Goal: Transaction & Acquisition: Obtain resource

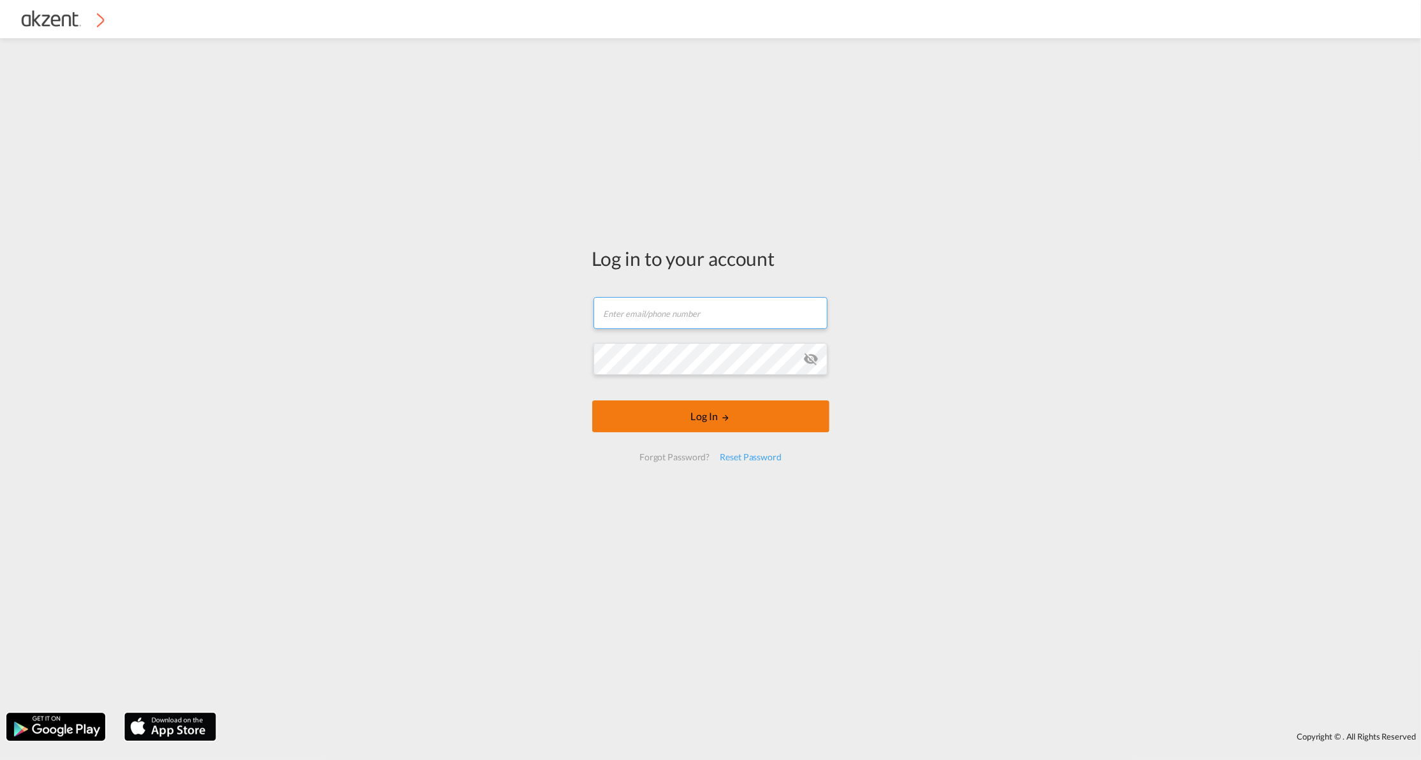
type input "[EMAIL_ADDRESS][DOMAIN_NAME]"
click at [739, 413] on body "Analytics Dashboard Rate Search Enquiries Quotes Bookings" at bounding box center [710, 380] width 1421 height 760
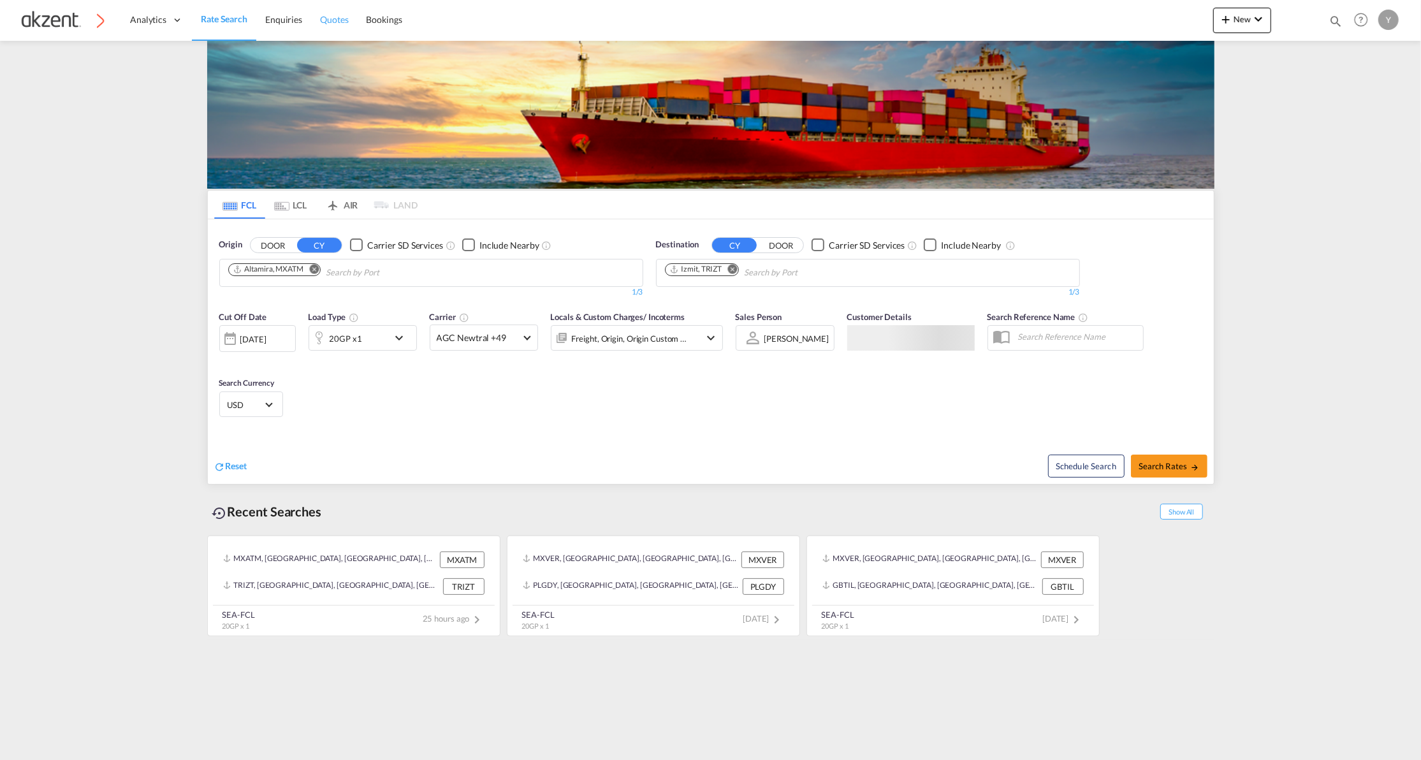
click at [345, 19] on span "Quotes" at bounding box center [334, 19] width 28 height 11
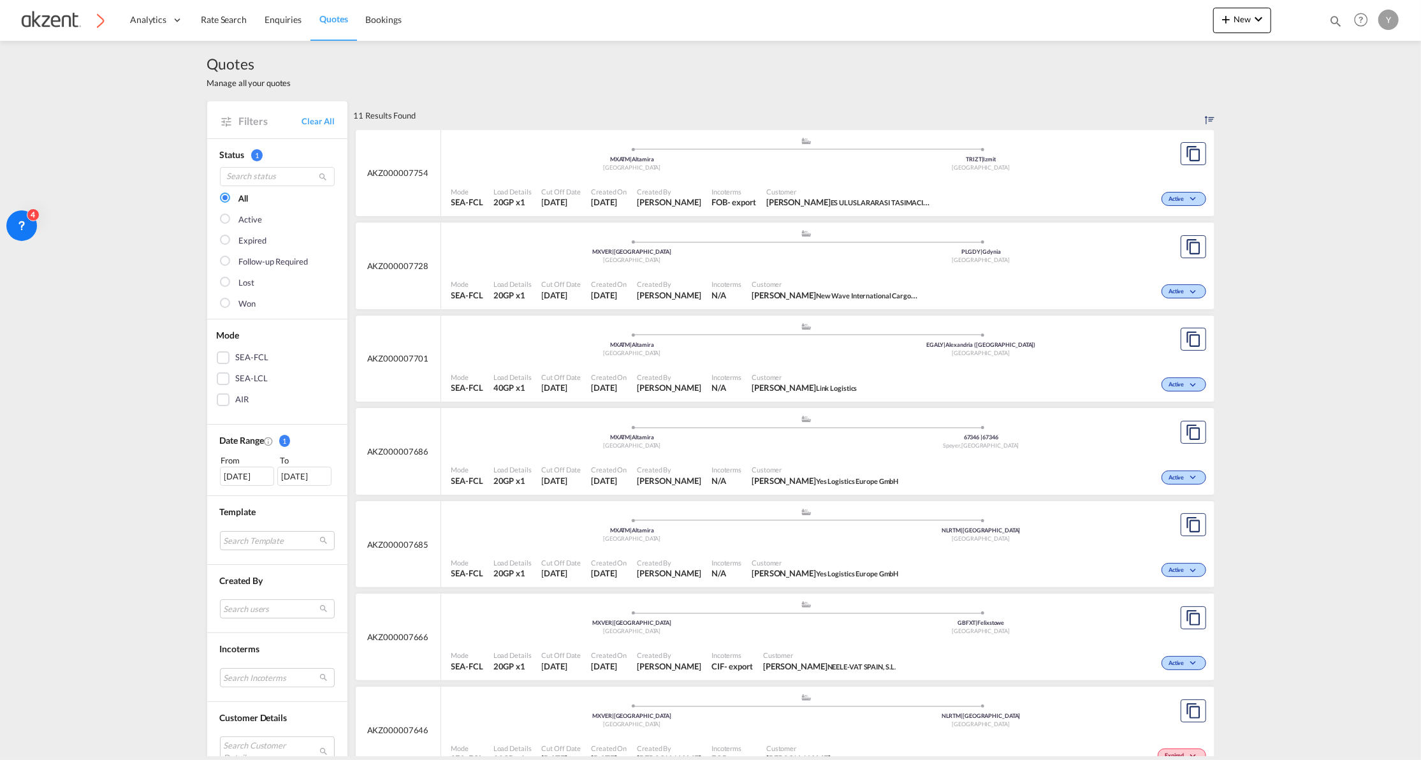
click at [220, 305] on div at bounding box center [226, 304] width 13 height 13
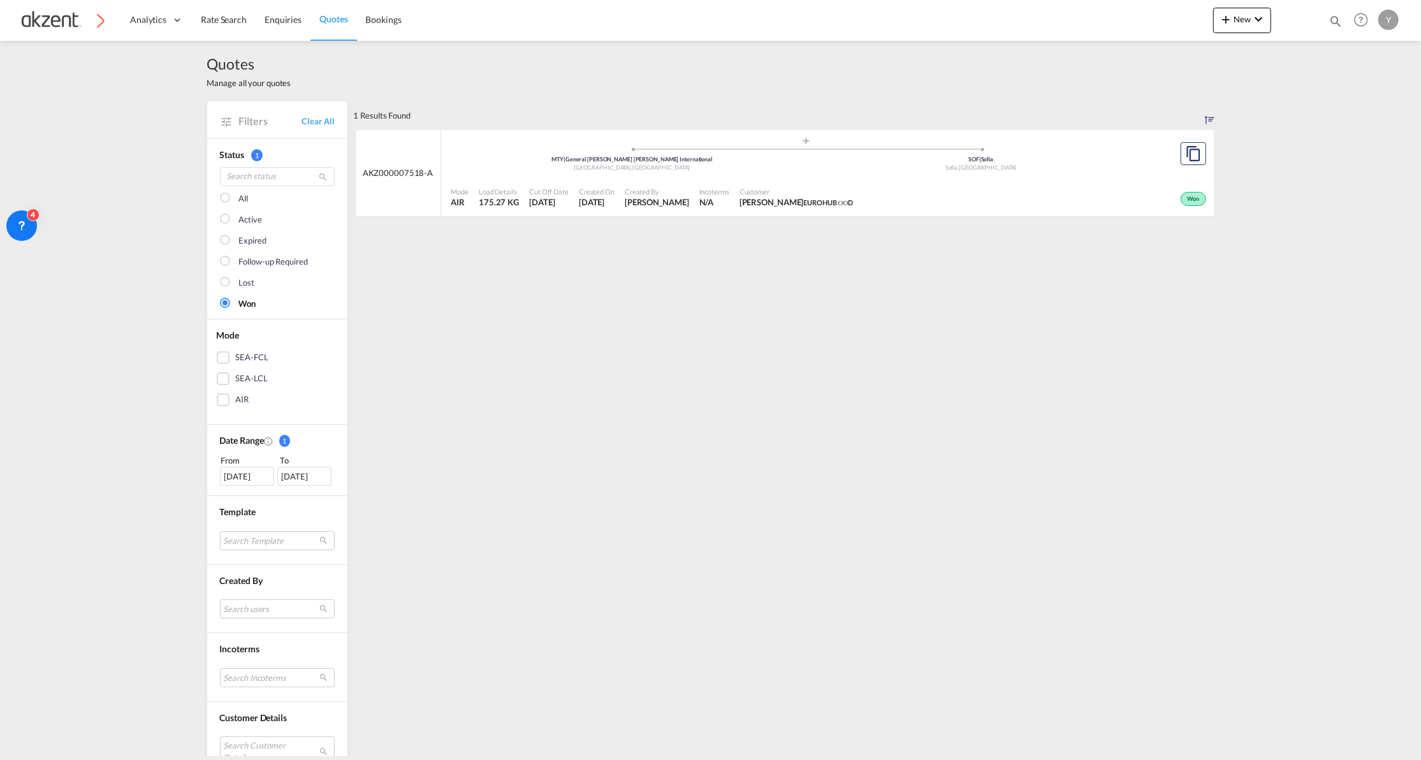
click at [256, 472] on div "[DATE]" at bounding box center [247, 476] width 54 height 19
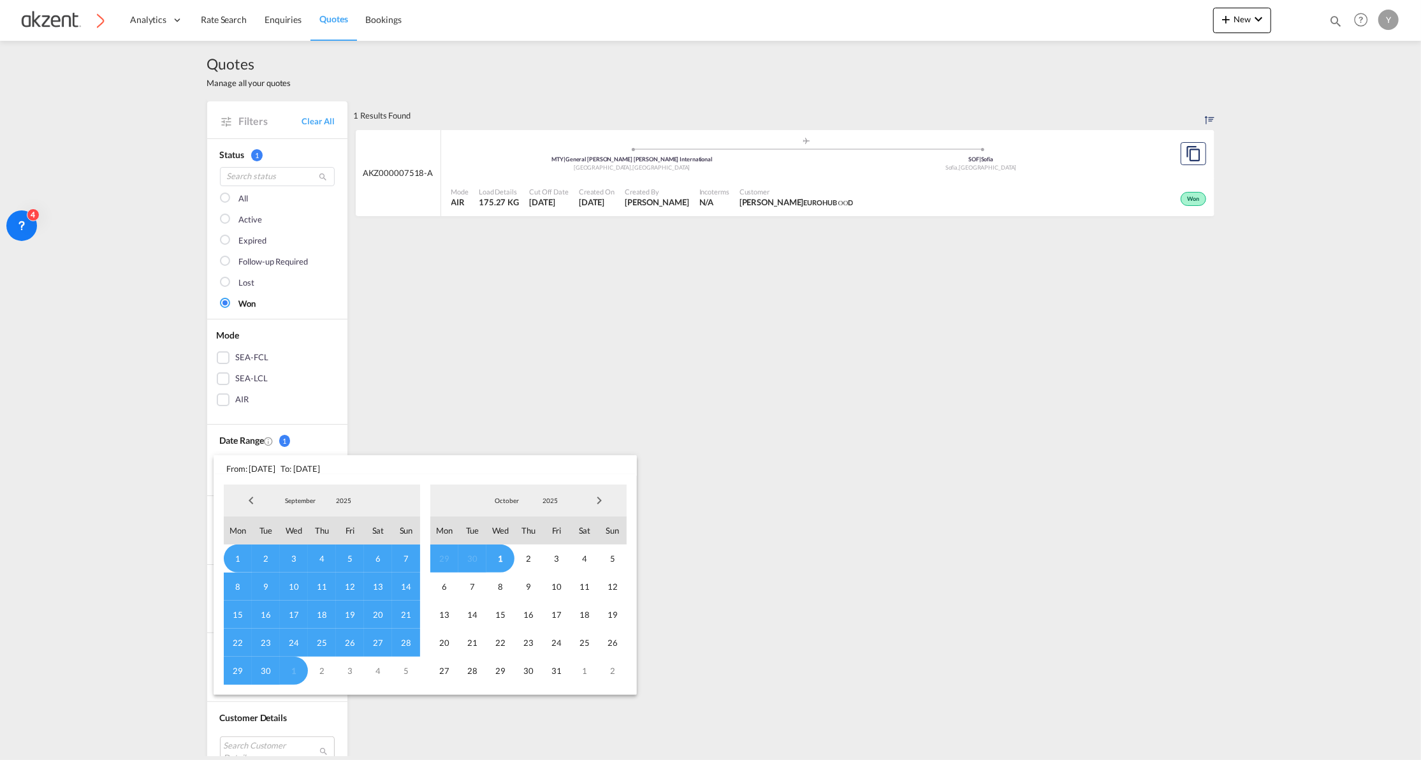
click at [251, 506] on span "Previous Month" at bounding box center [250, 500] width 25 height 25
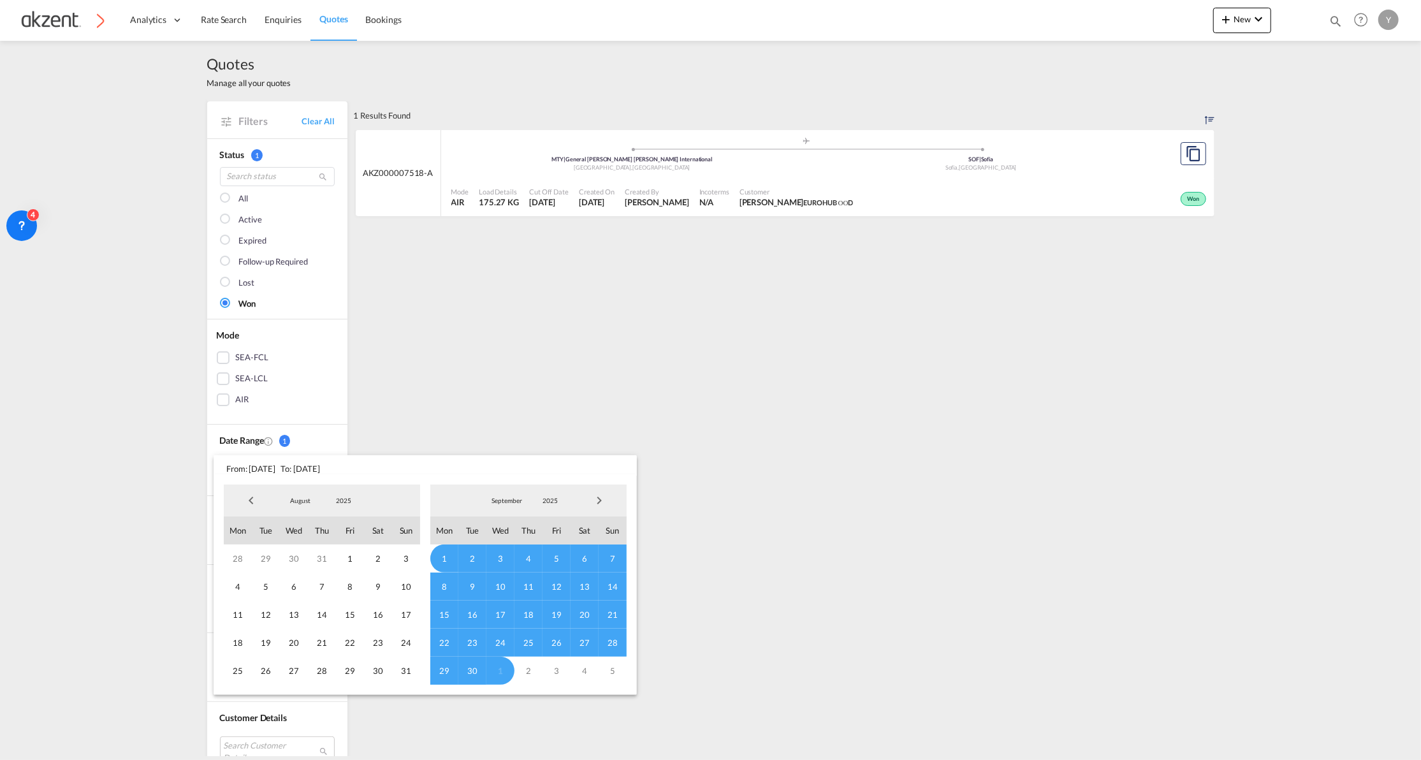
click at [251, 506] on span "Previous Month" at bounding box center [250, 500] width 25 height 25
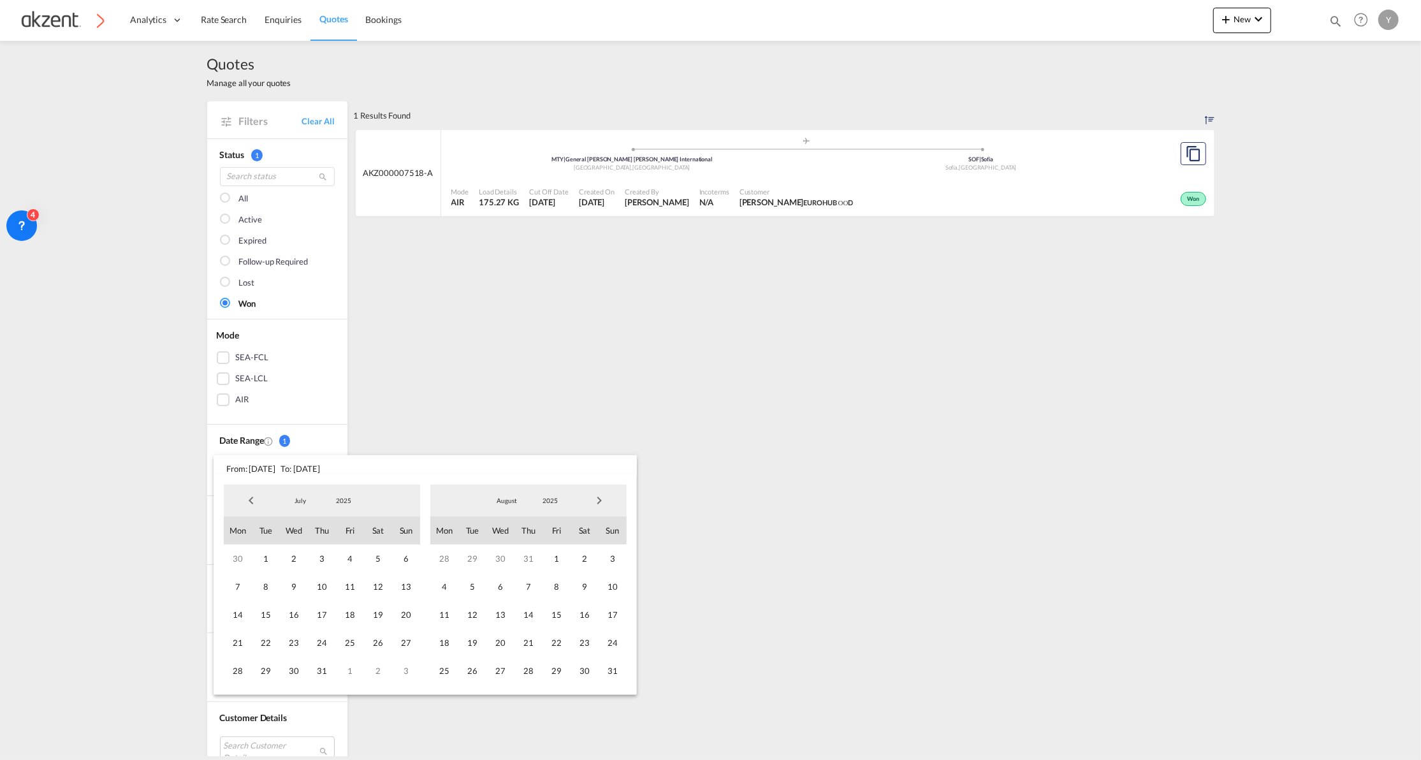
click at [251, 506] on span "Previous Month" at bounding box center [250, 500] width 25 height 25
click at [246, 506] on span "Previous Month" at bounding box center [250, 500] width 25 height 25
click at [317, 553] on span "1" at bounding box center [322, 558] width 28 height 28
click at [411, 397] on md-backdrop at bounding box center [710, 380] width 1421 height 760
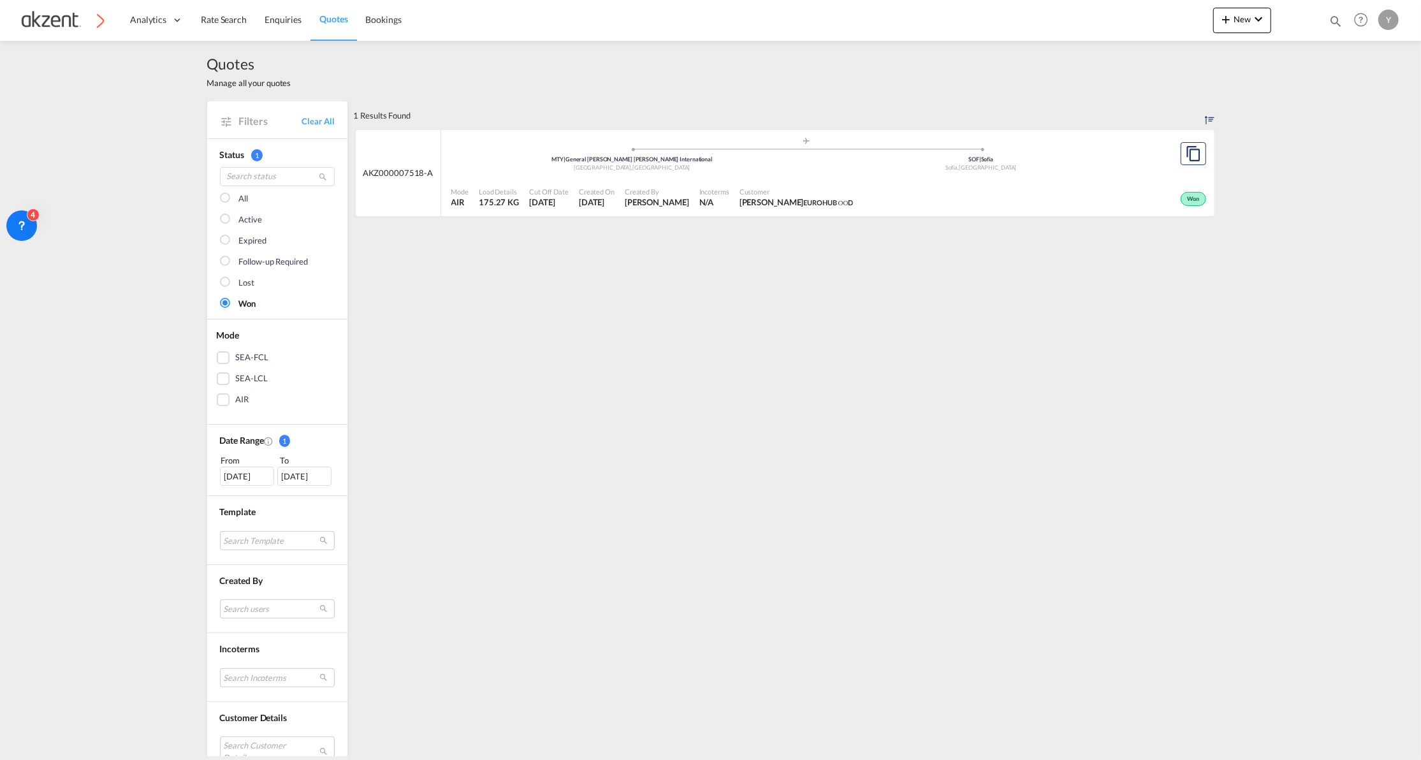
click at [286, 481] on div "[DATE]" at bounding box center [304, 476] width 54 height 19
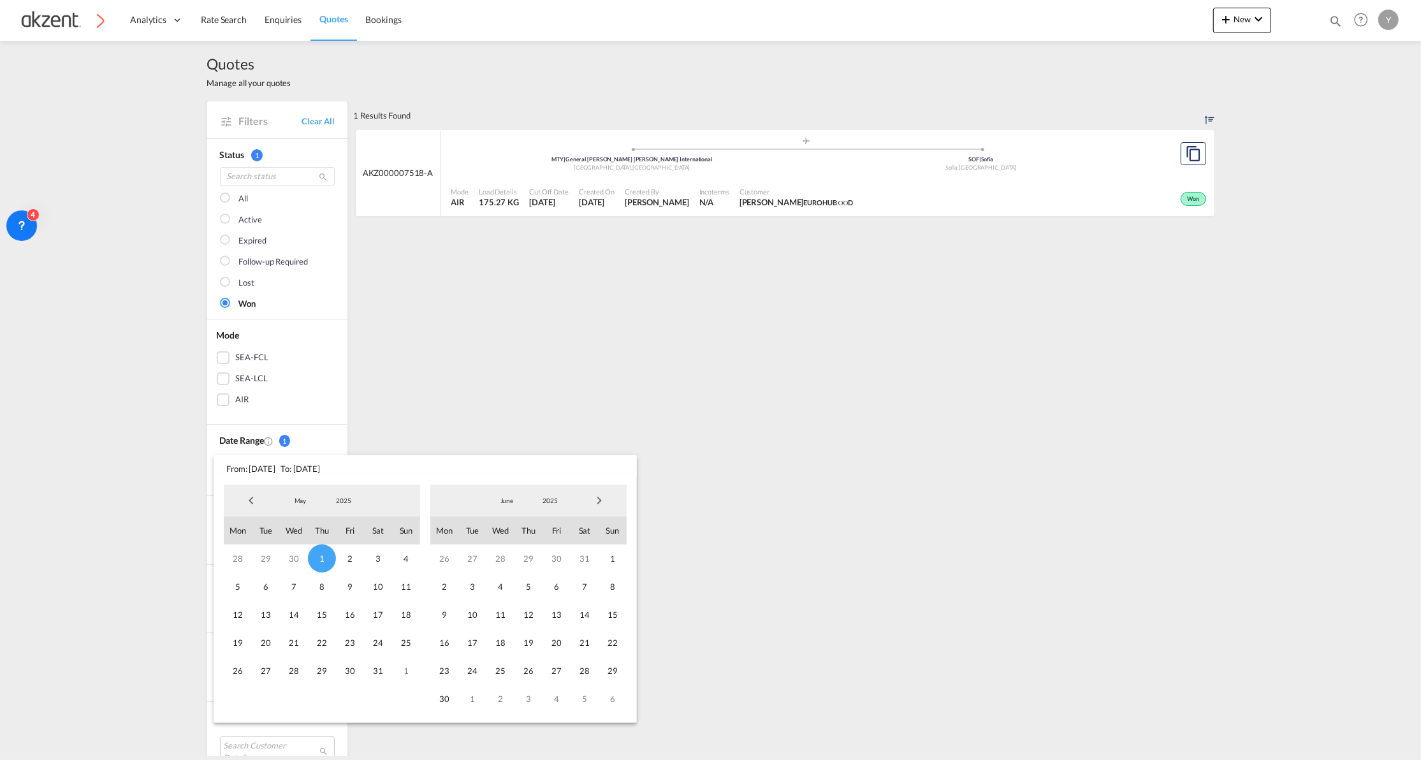
click at [598, 503] on span "Next Month" at bounding box center [598, 500] width 25 height 25
click at [437, 636] on span "22" at bounding box center [444, 643] width 28 height 28
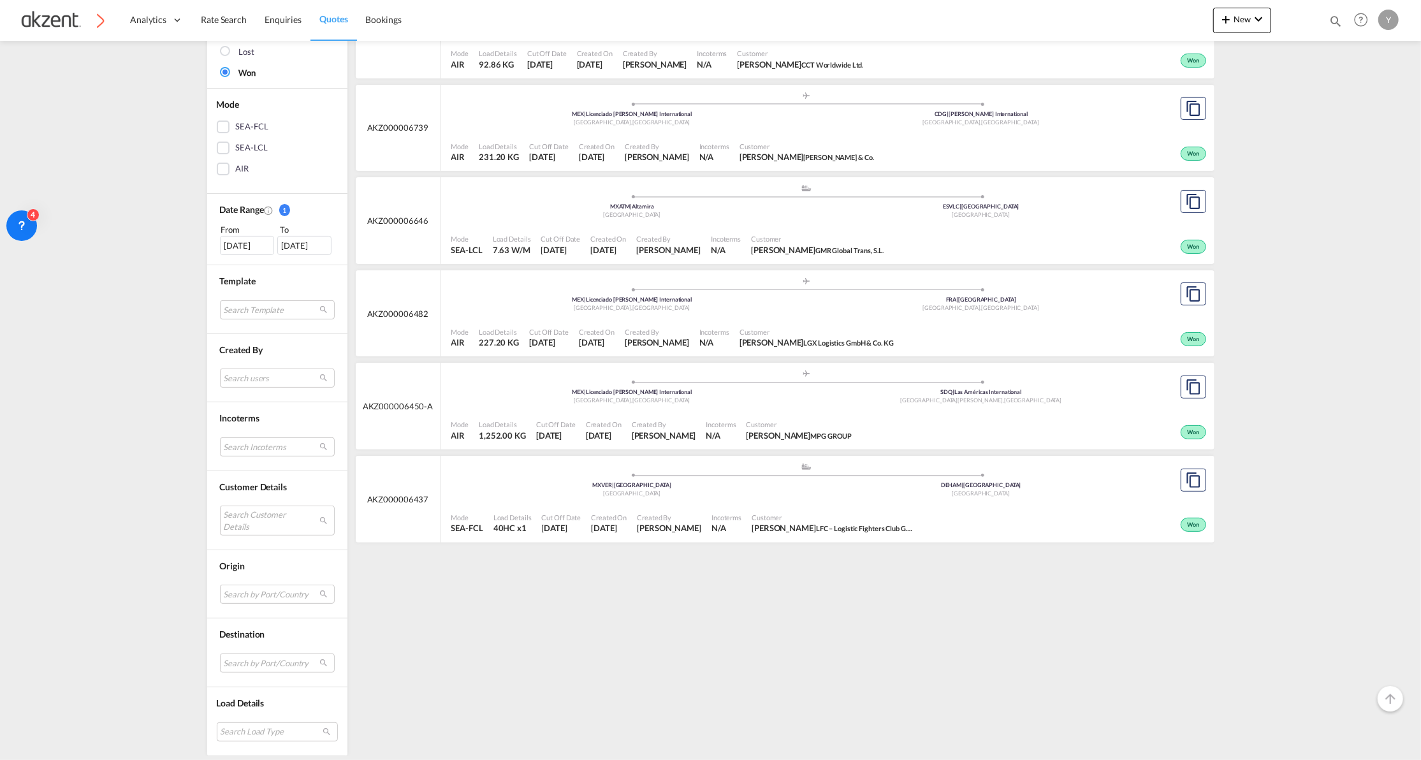
scroll to position [151, 0]
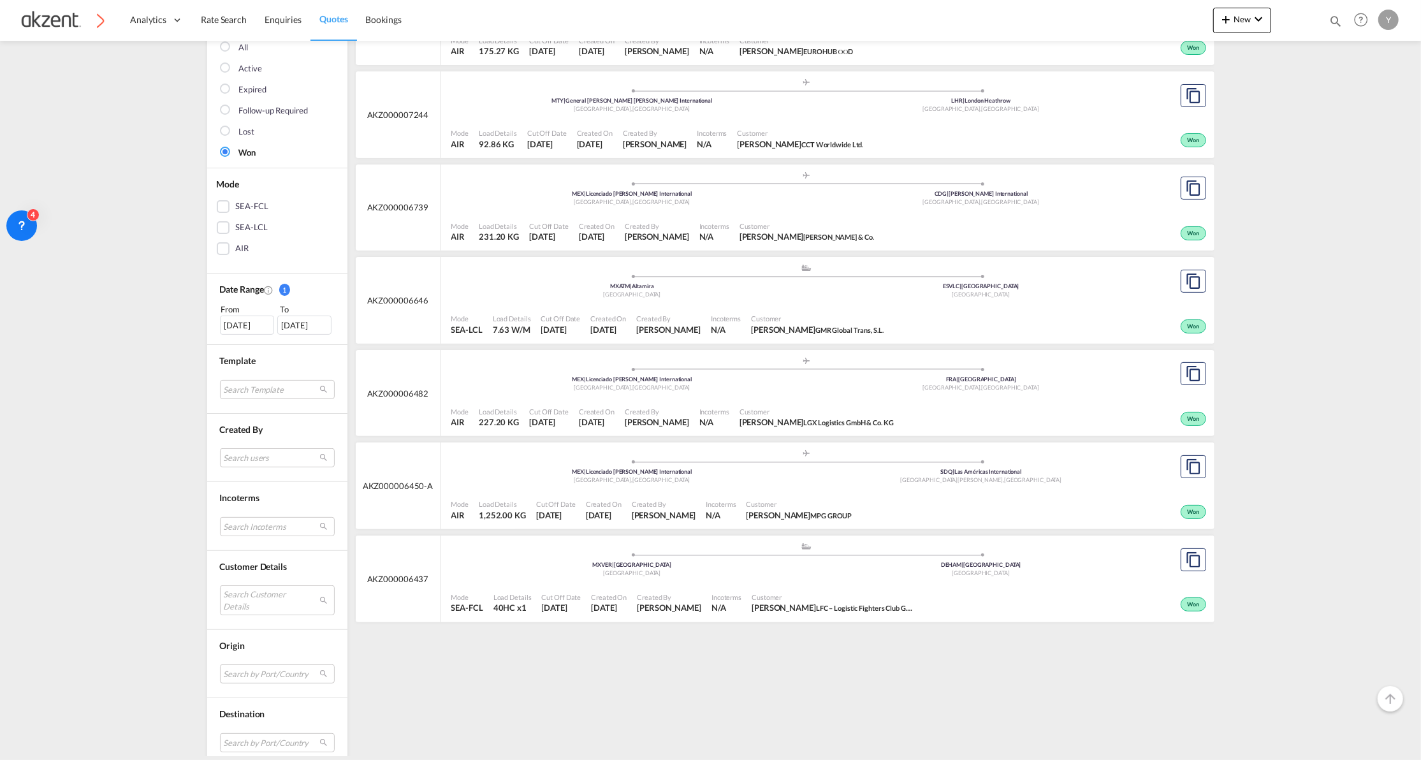
click at [699, 307] on div "Mode SEA-LCL Load Details 7.63 W/M Cut Off Date [DATE] Created On [DATE] Create…" at bounding box center [827, 324] width 773 height 38
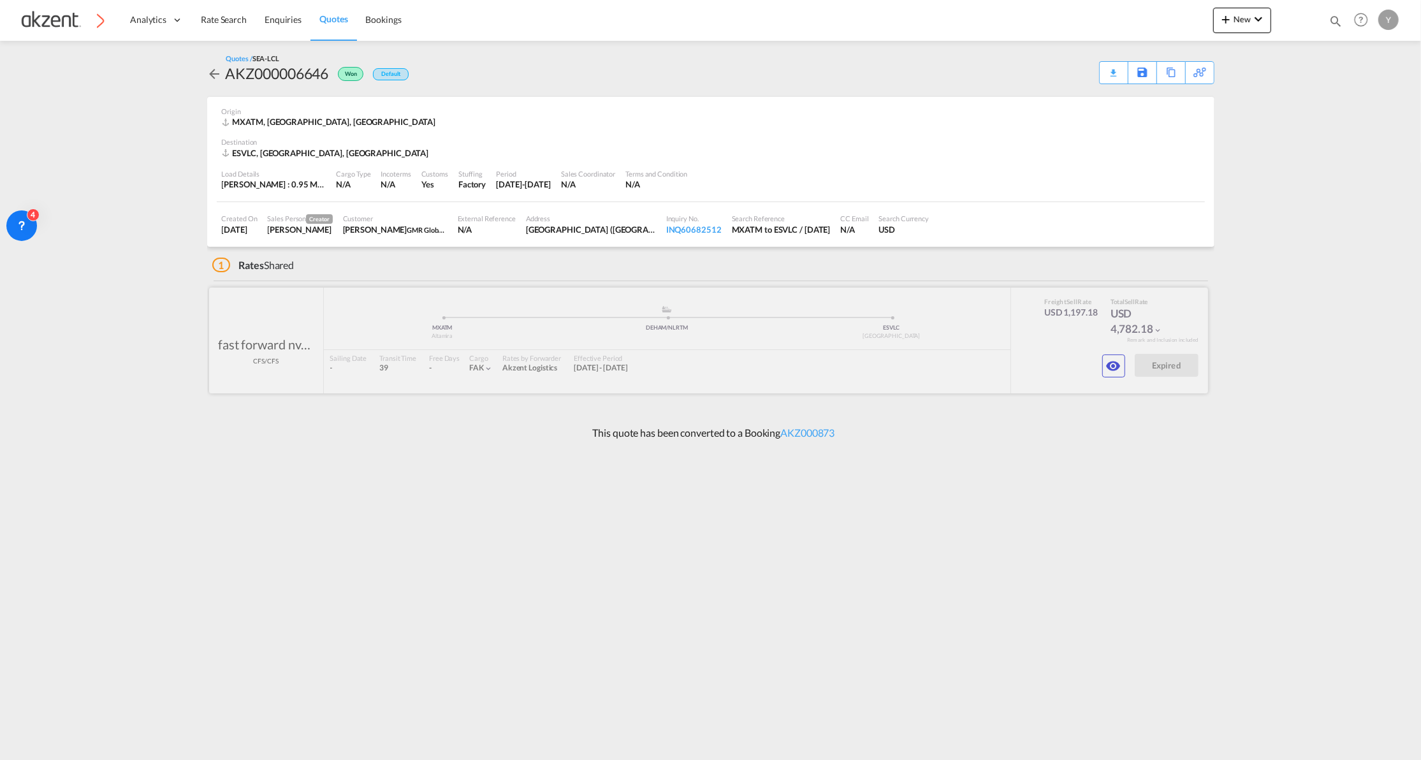
click at [638, 312] on div at bounding box center [708, 341] width 999 height 106
click at [1116, 366] on md-icon "icon-eye" at bounding box center [1113, 365] width 15 height 15
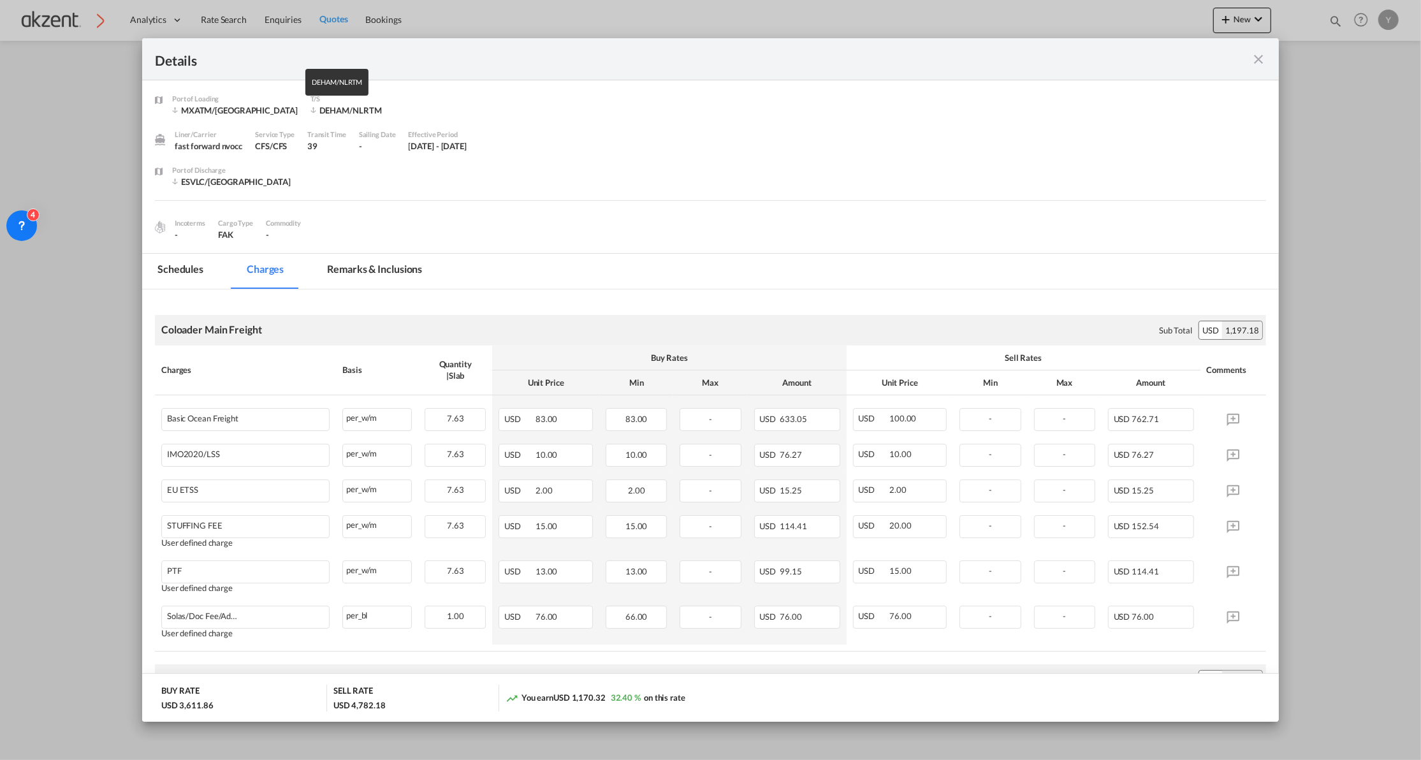
click at [311, 112] on div "DEHAM/NLRTM" at bounding box center [361, 110] width 102 height 11
copy div "DEHAM/NLRTM"
click at [1262, 55] on md-icon "icon-close fg-AAA8AD m-0 cursor" at bounding box center [1258, 59] width 15 height 15
